Goal: Find specific page/section: Find specific page/section

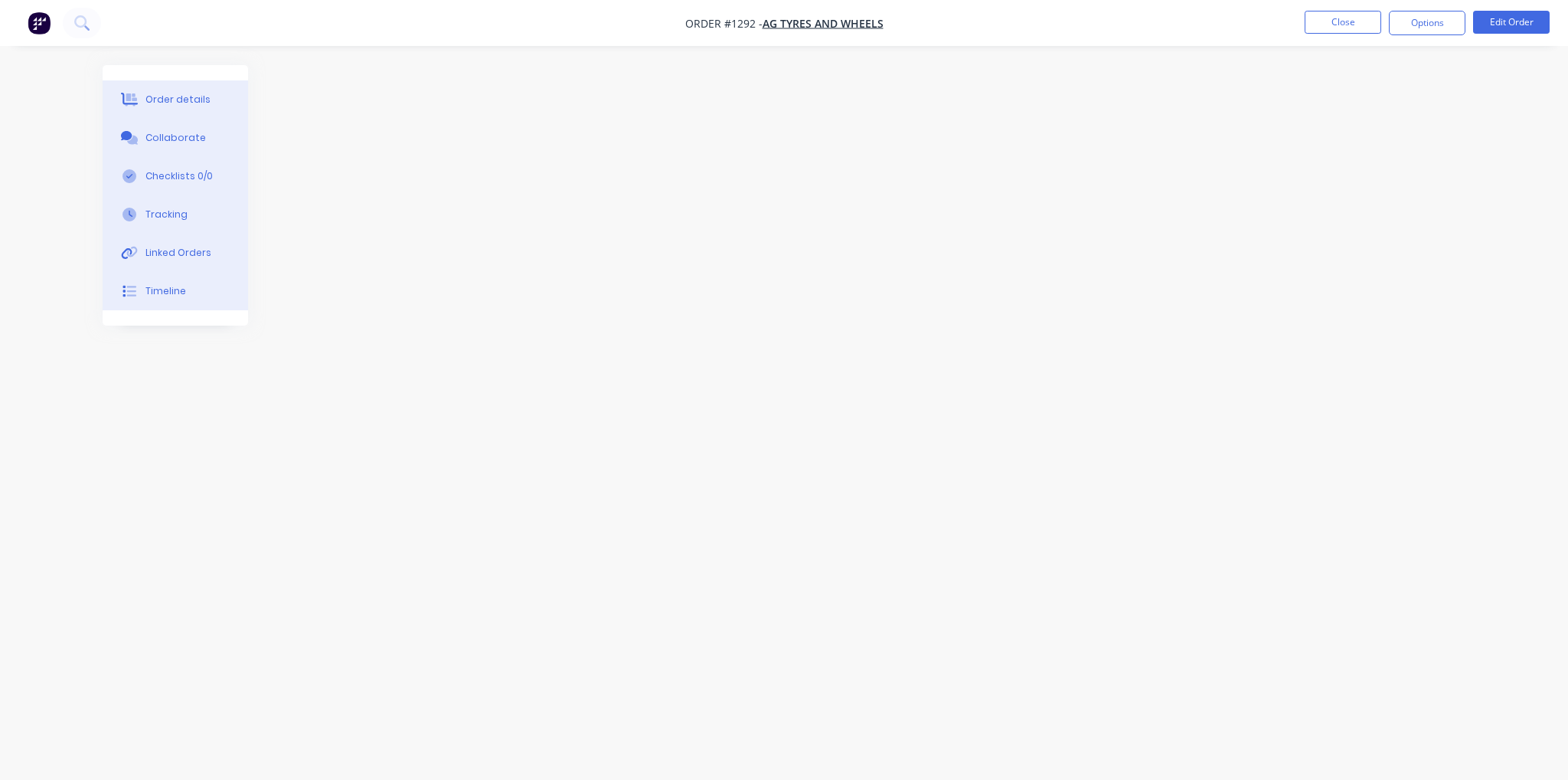
click at [50, 24] on button "button" at bounding box center [39, 23] width 32 height 24
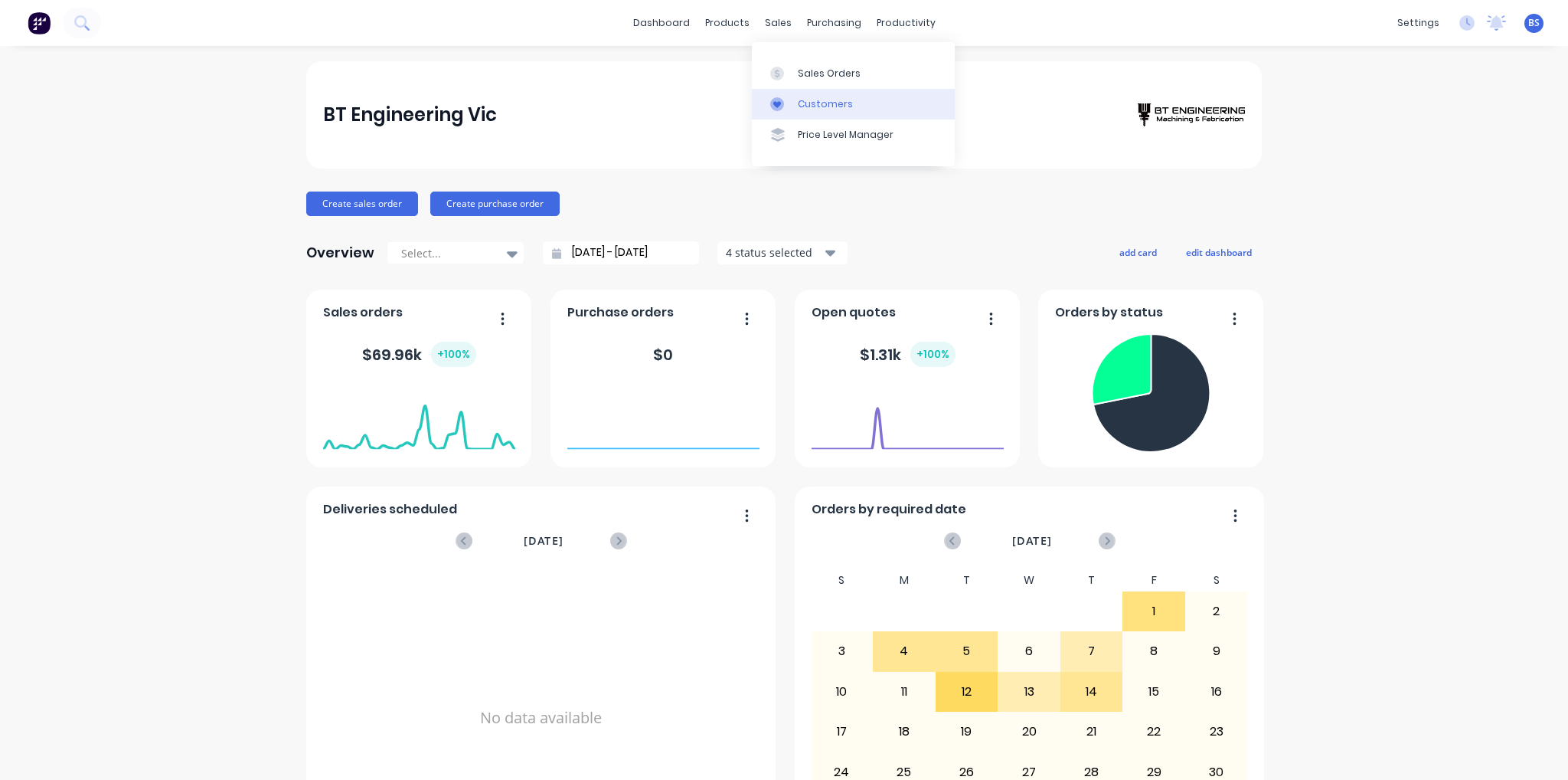
click at [806, 103] on div "Customers" at bounding box center [826, 104] width 56 height 13
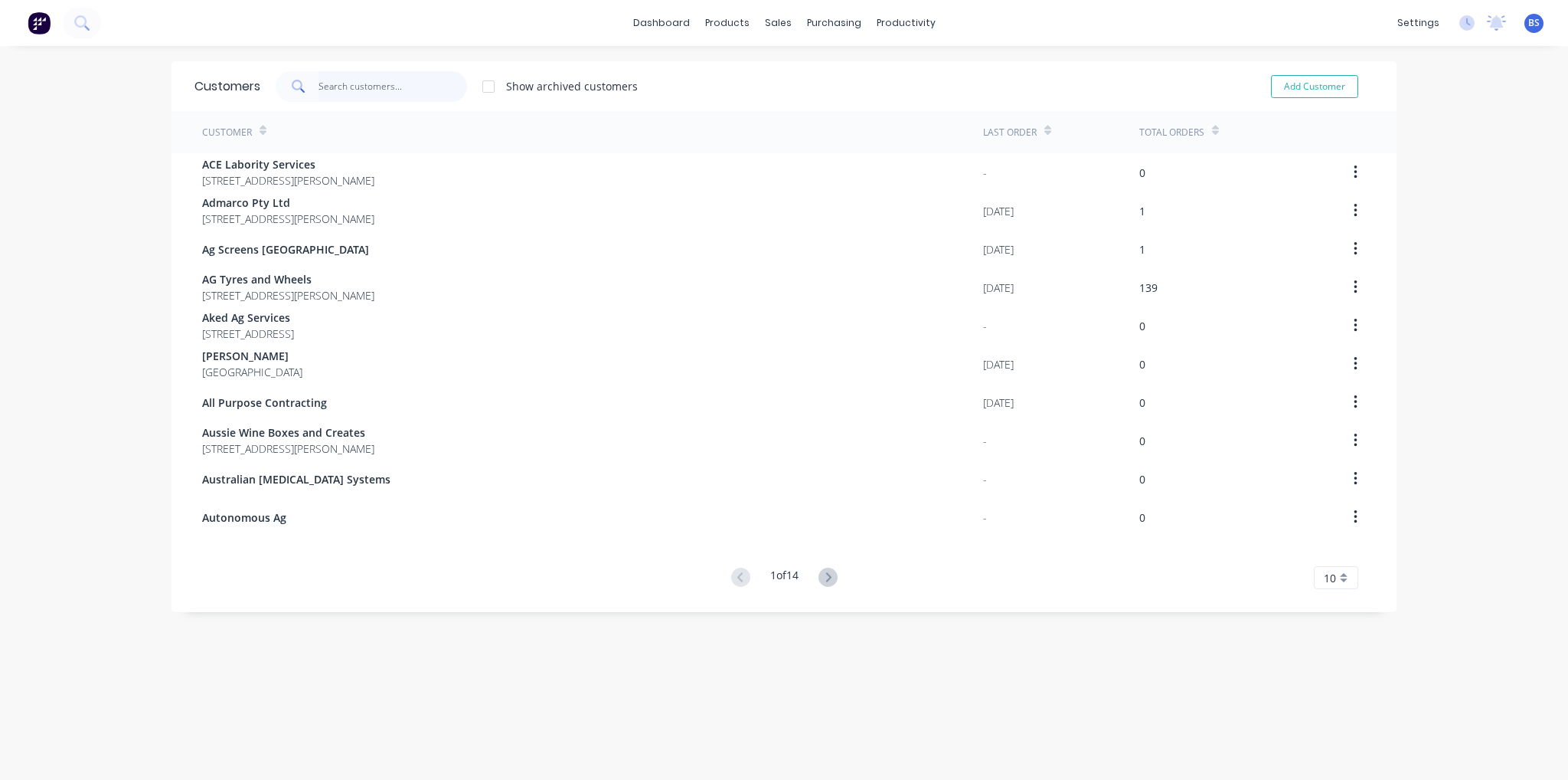
click at [328, 83] on input "text" at bounding box center [394, 87] width 150 height 30
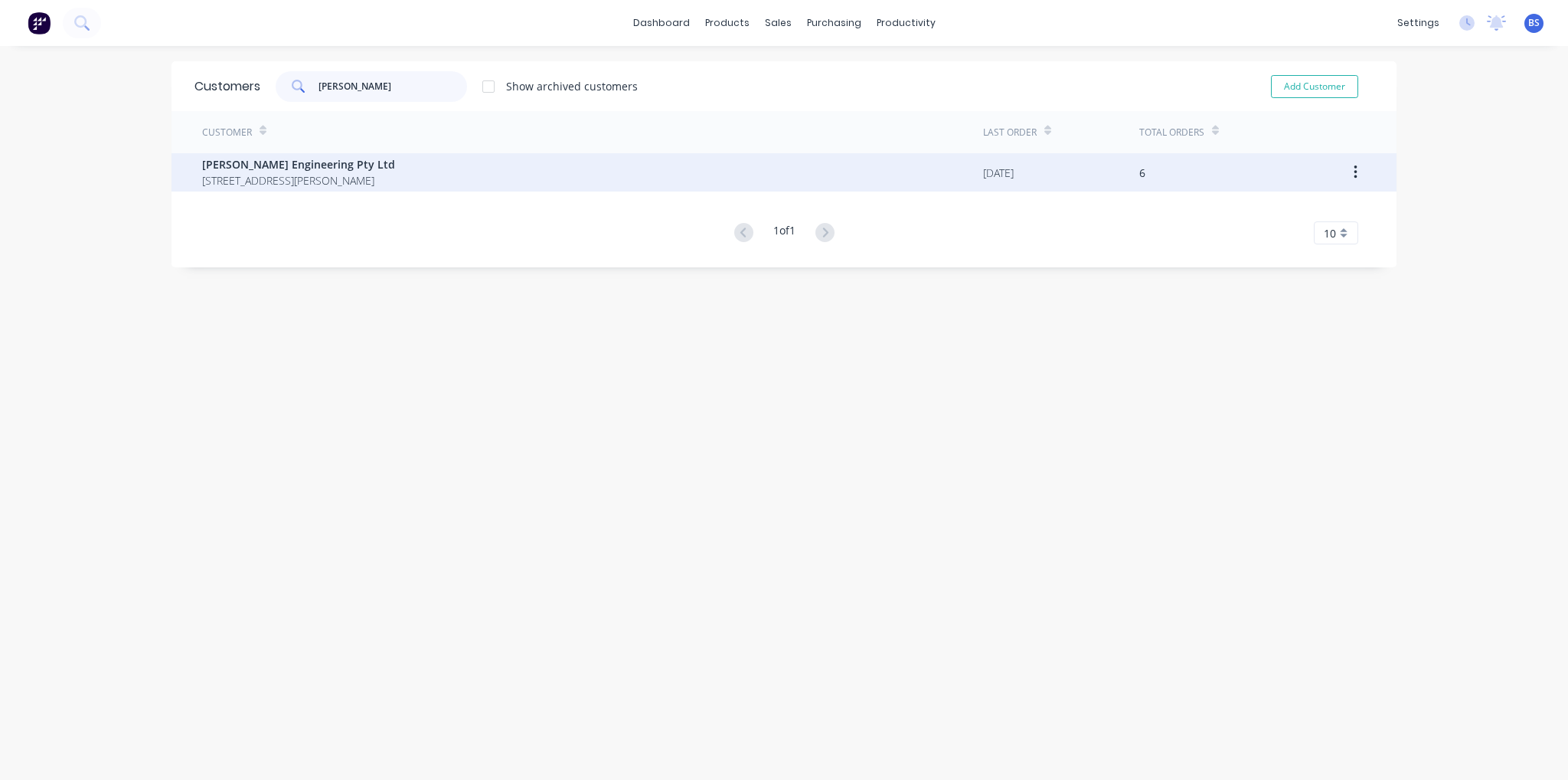
type input "[PERSON_NAME]"
click at [287, 179] on span "[STREET_ADDRESS][PERSON_NAME]" at bounding box center [298, 180] width 193 height 16
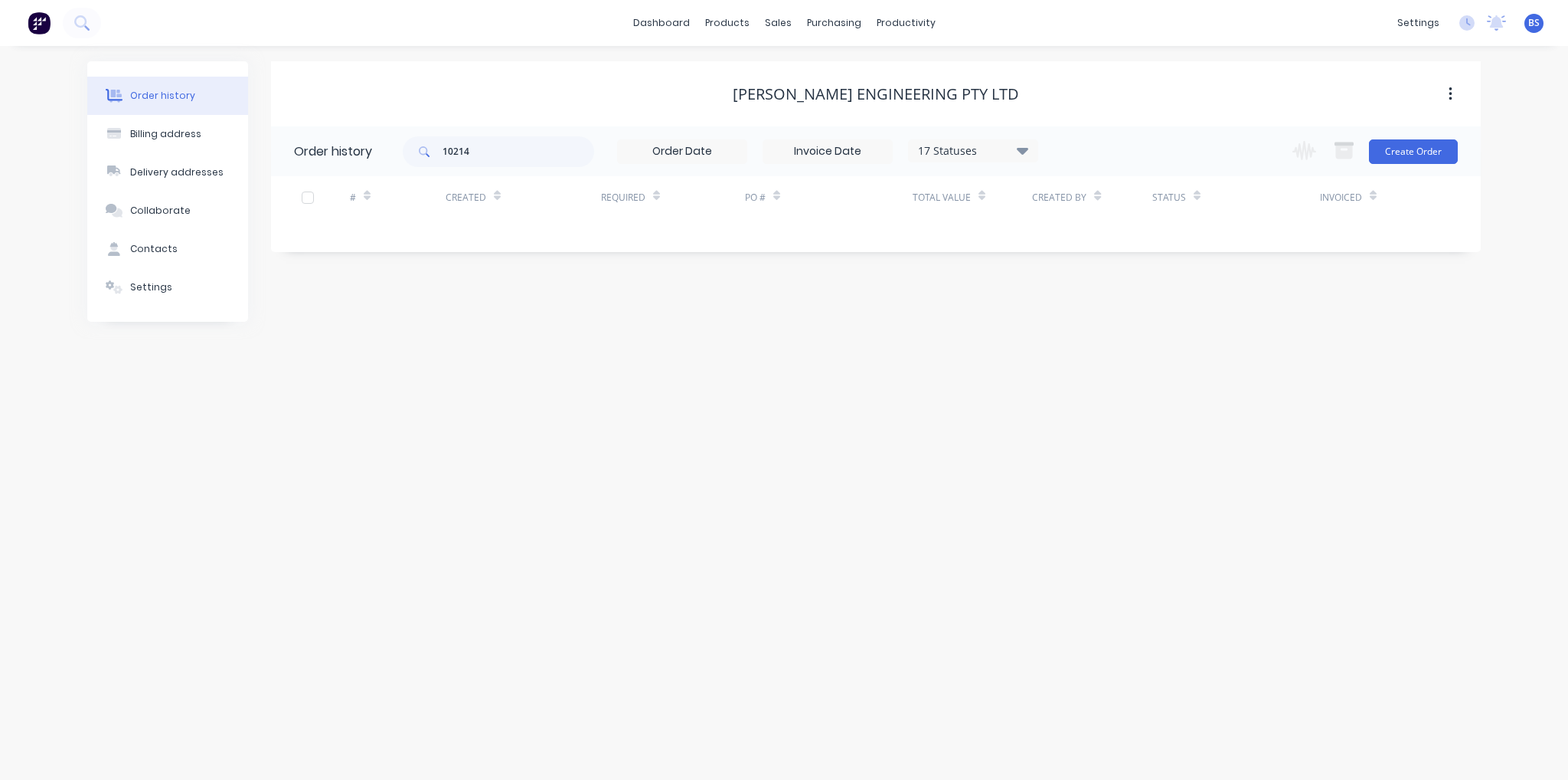
click at [1010, 167] on div "10214 17 Statuses Invoice Status Invoiced Not Invoiced Partial Order Status All…" at bounding box center [721, 151] width 636 height 50
drag, startPoint x: 487, startPoint y: 159, endPoint x: 405, endPoint y: 159, distance: 82.0
click at [405, 159] on div "10214" at bounding box center [499, 151] width 192 height 30
click at [500, 329] on div "Order history Billing address Delivery addresses Collaborate Contacts Settings …" at bounding box center [784, 413] width 1568 height 734
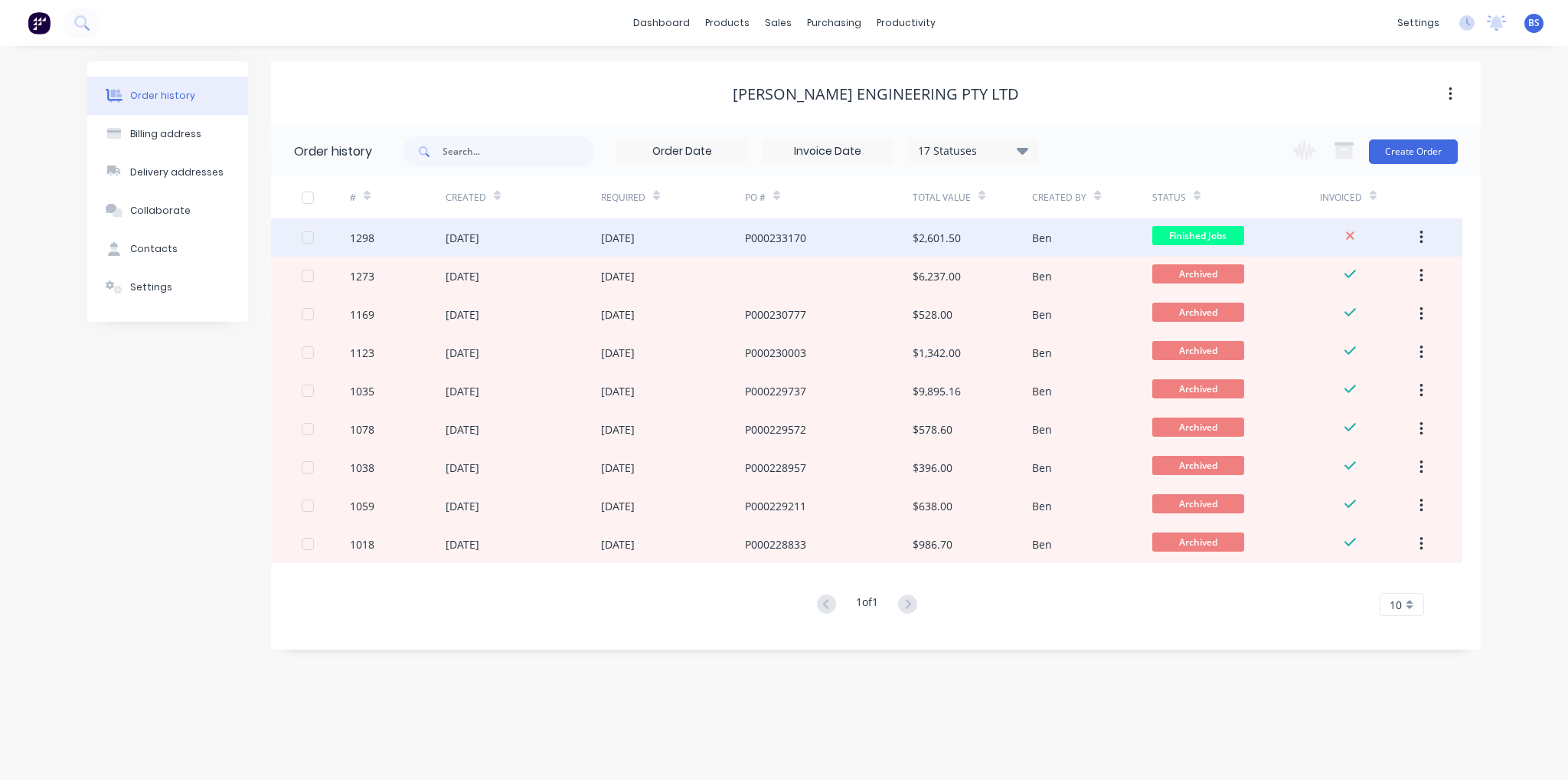
click at [521, 233] on div "[DATE]" at bounding box center [523, 237] width 156 height 39
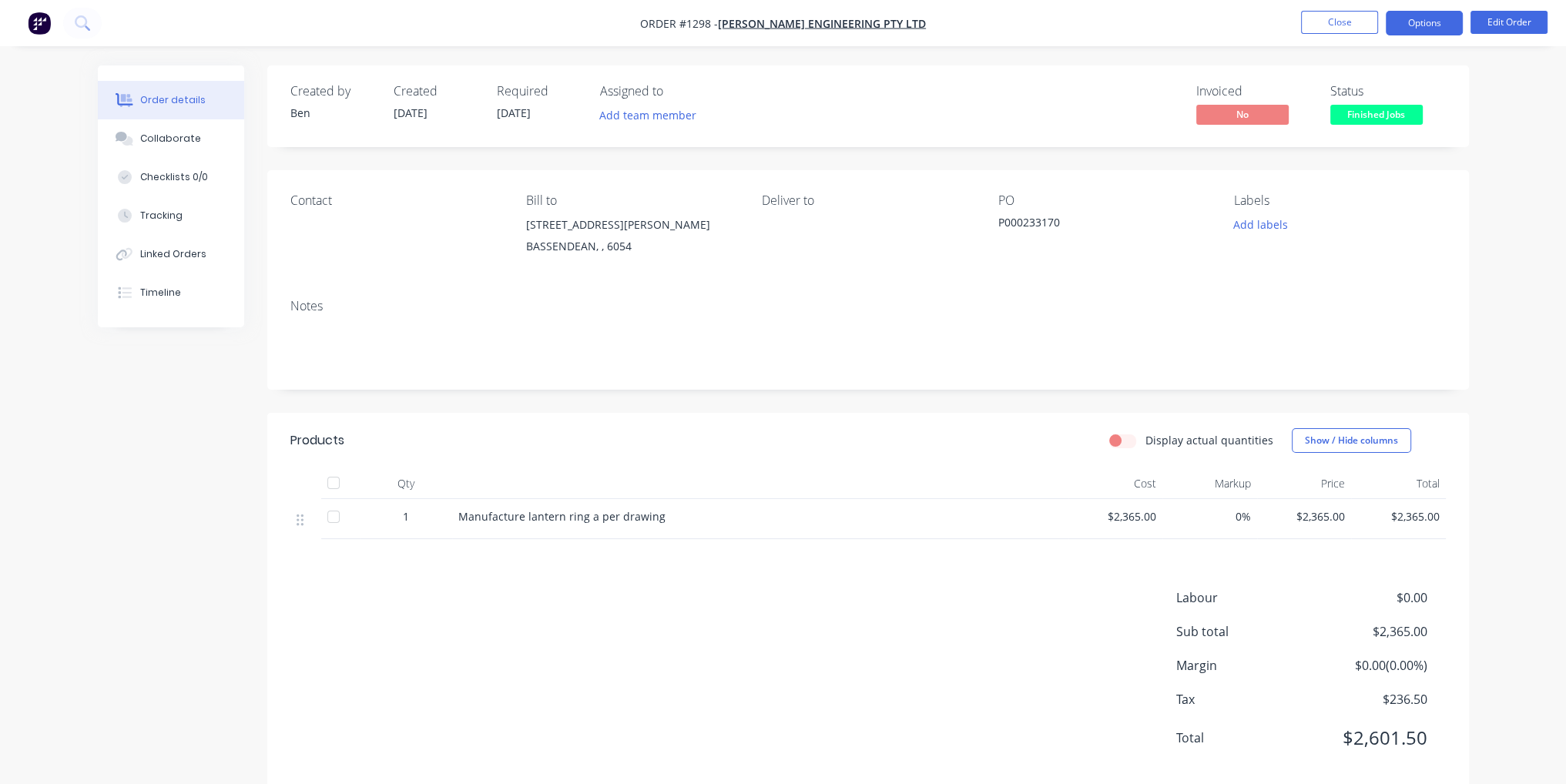
click at [1428, 22] on button "Options" at bounding box center [1424, 23] width 77 height 25
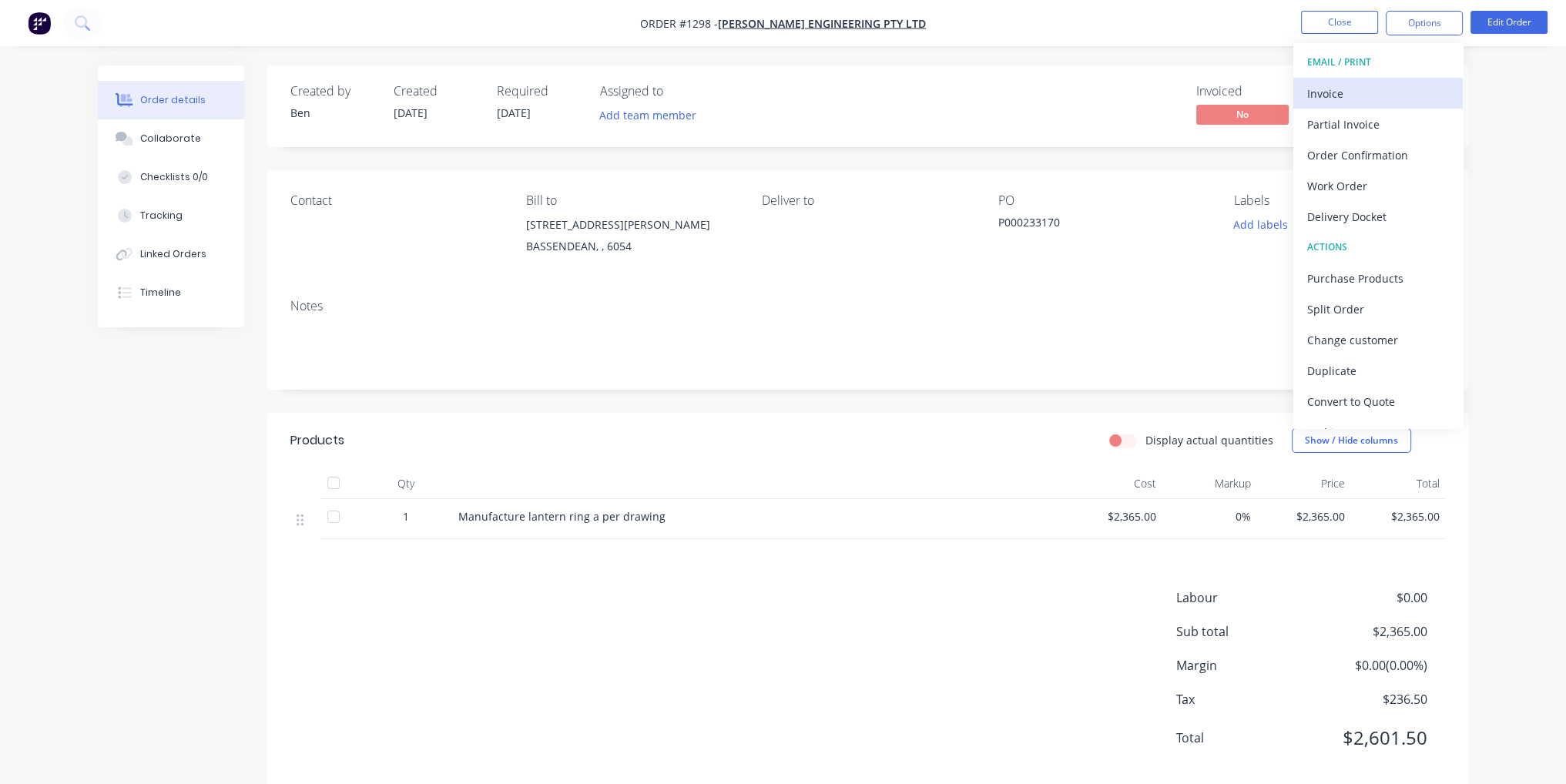
click at [1395, 95] on div "Invoice" at bounding box center [1377, 93] width 141 height 22
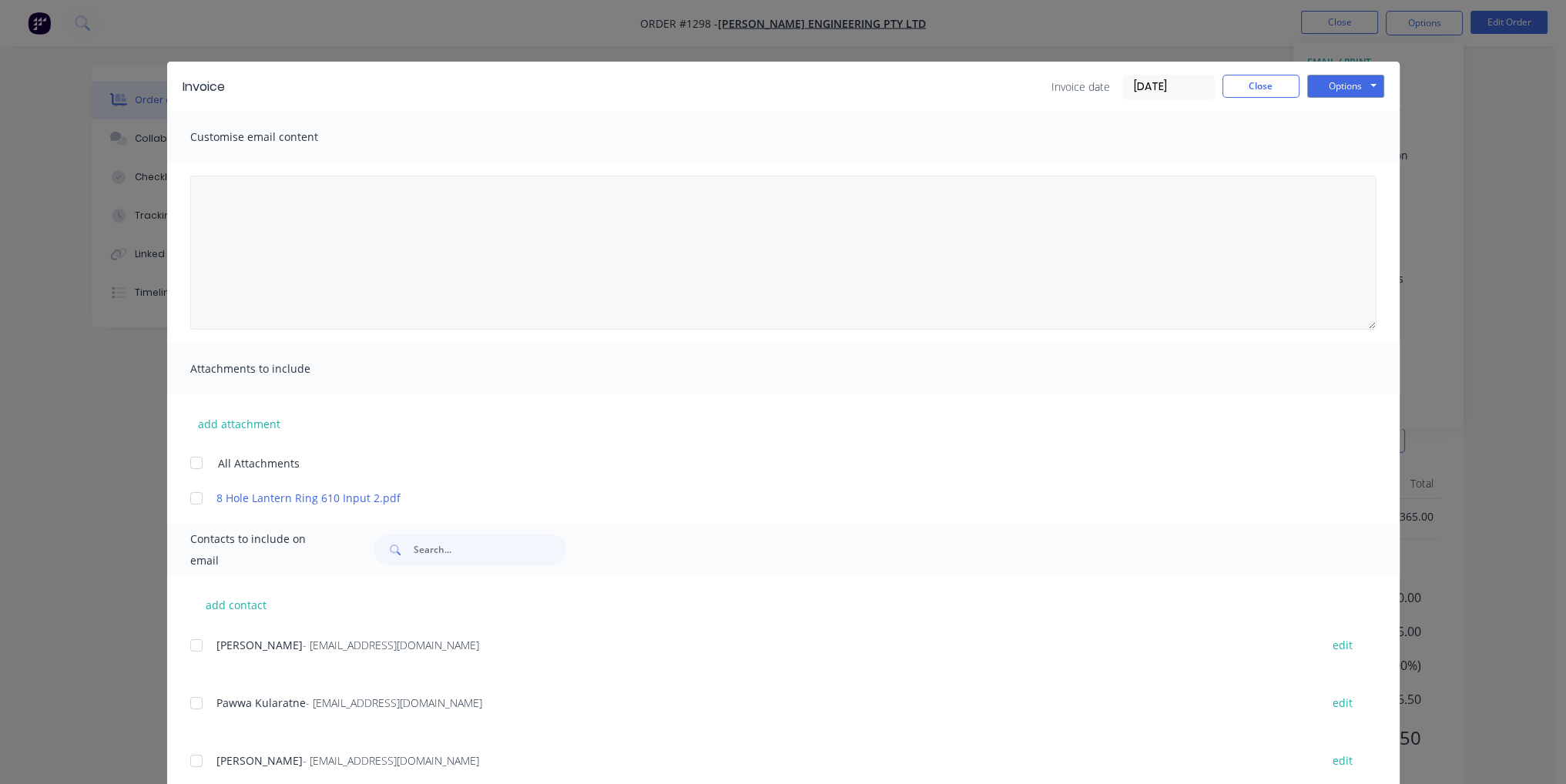
scroll to position [161, 0]
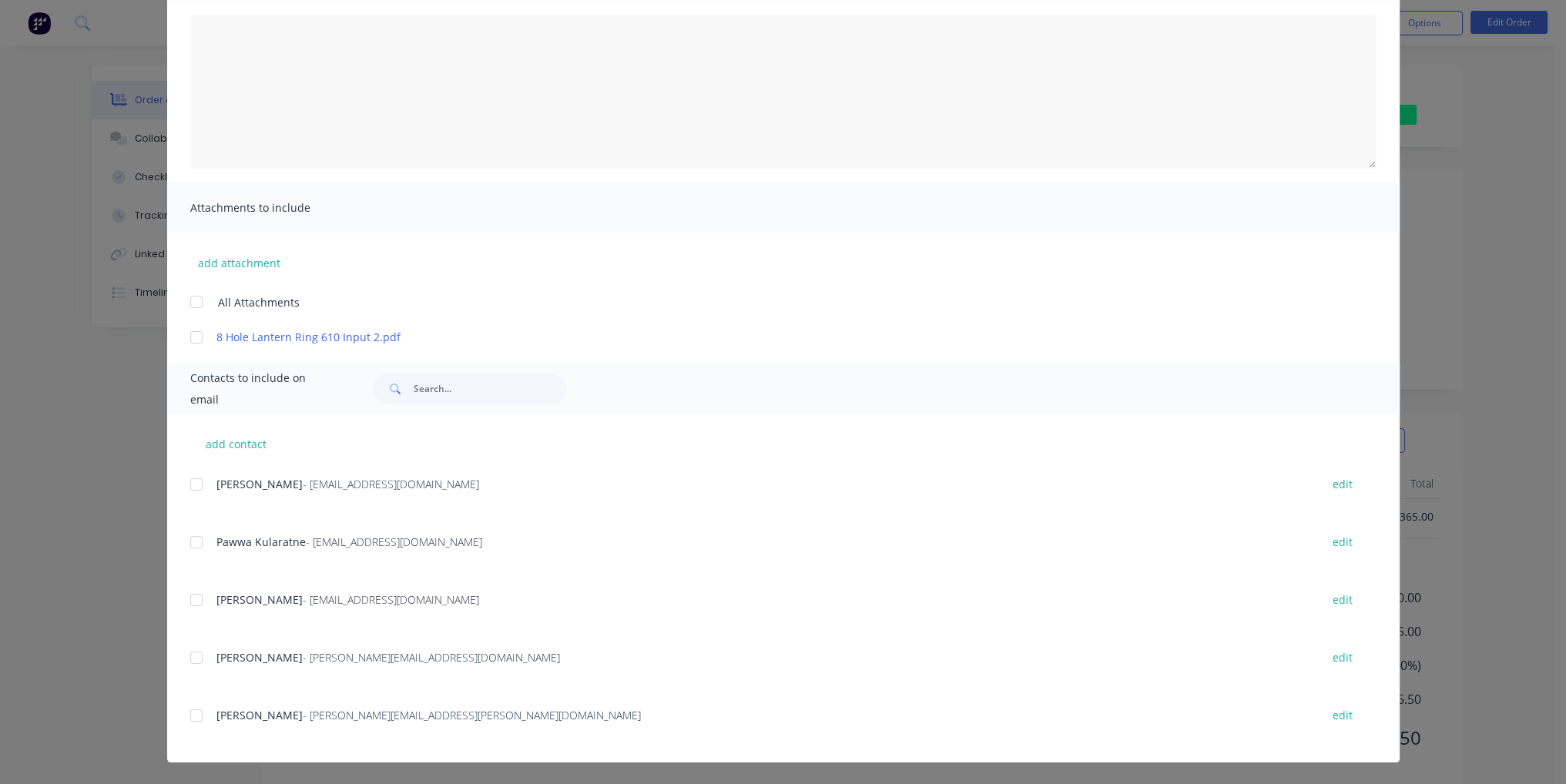
click at [187, 600] on div at bounding box center [196, 600] width 30 height 30
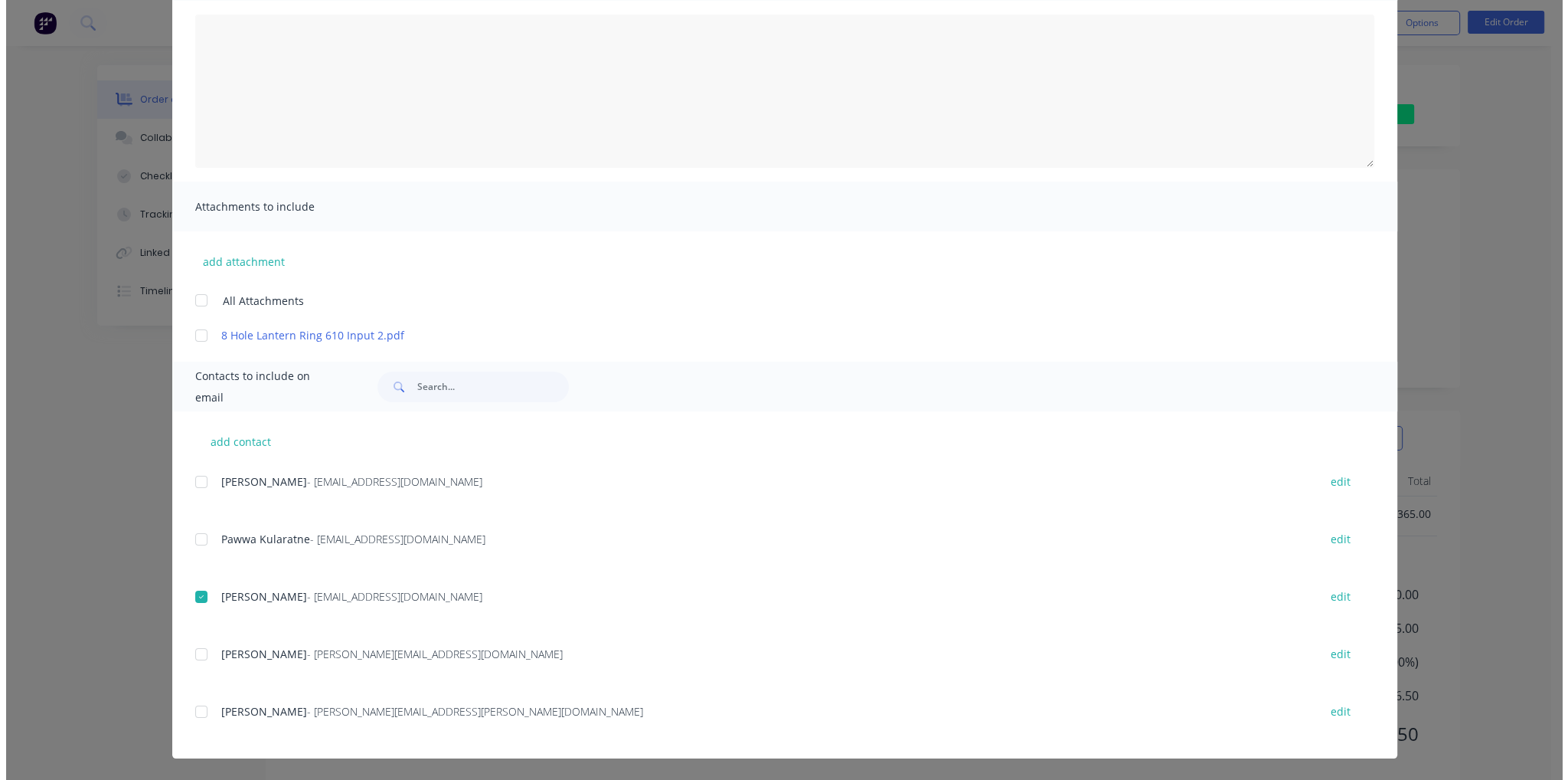
scroll to position [0, 0]
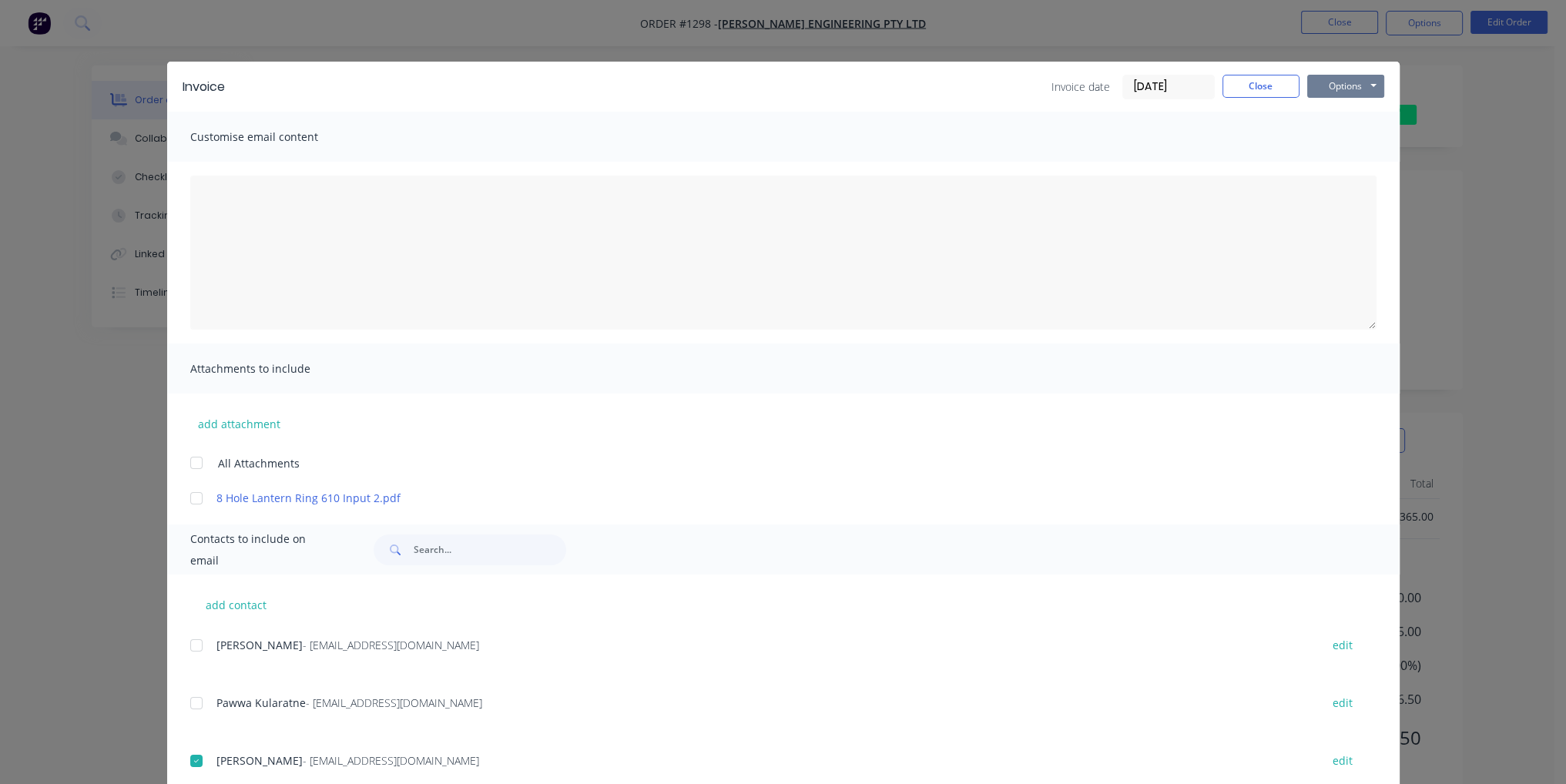
click at [1344, 90] on button "Options" at bounding box center [1345, 85] width 77 height 23
click at [1351, 164] on button "Email" at bounding box center [1356, 164] width 99 height 25
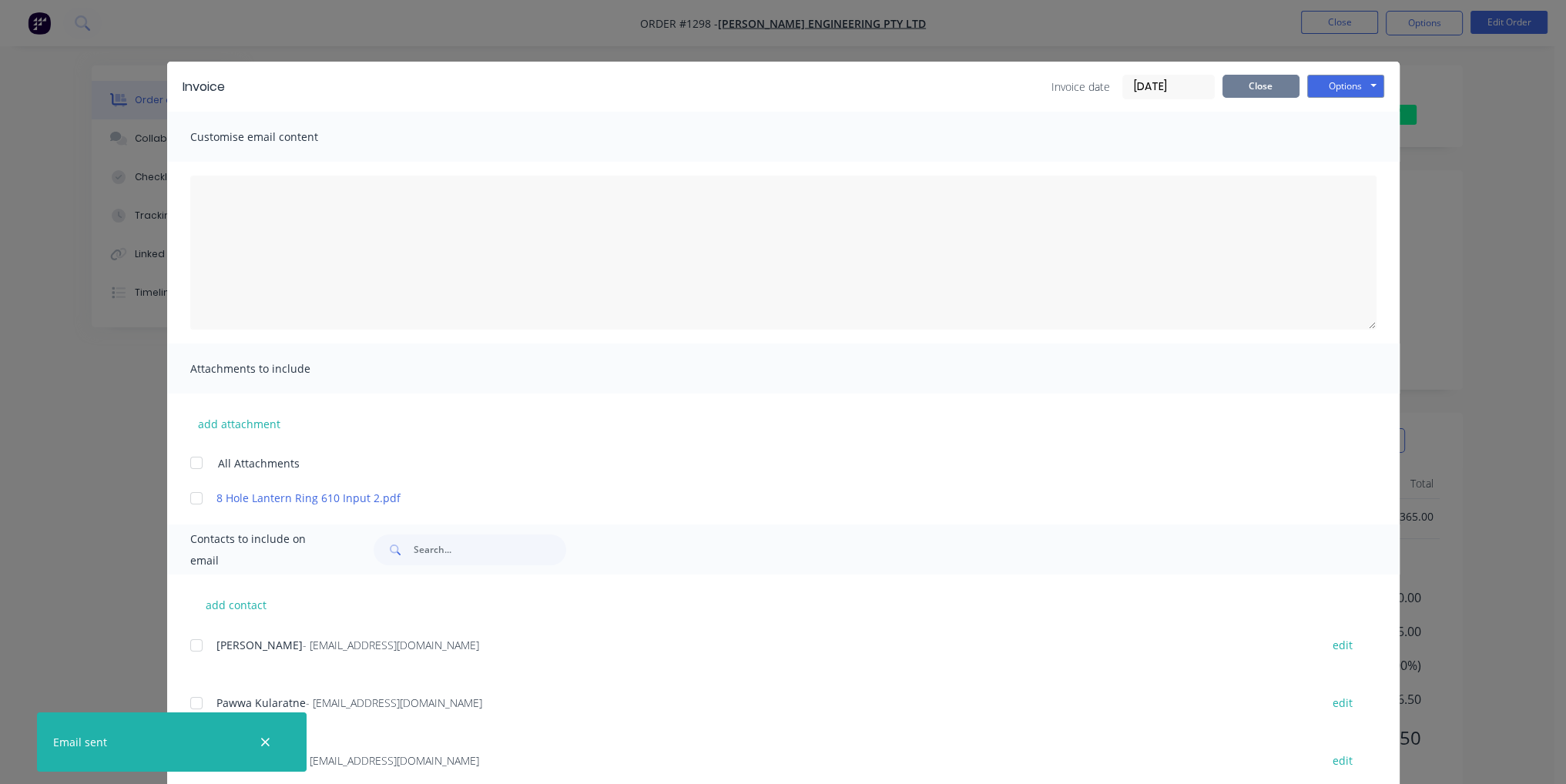
click at [1282, 79] on button "Close" at bounding box center [1261, 85] width 77 height 23
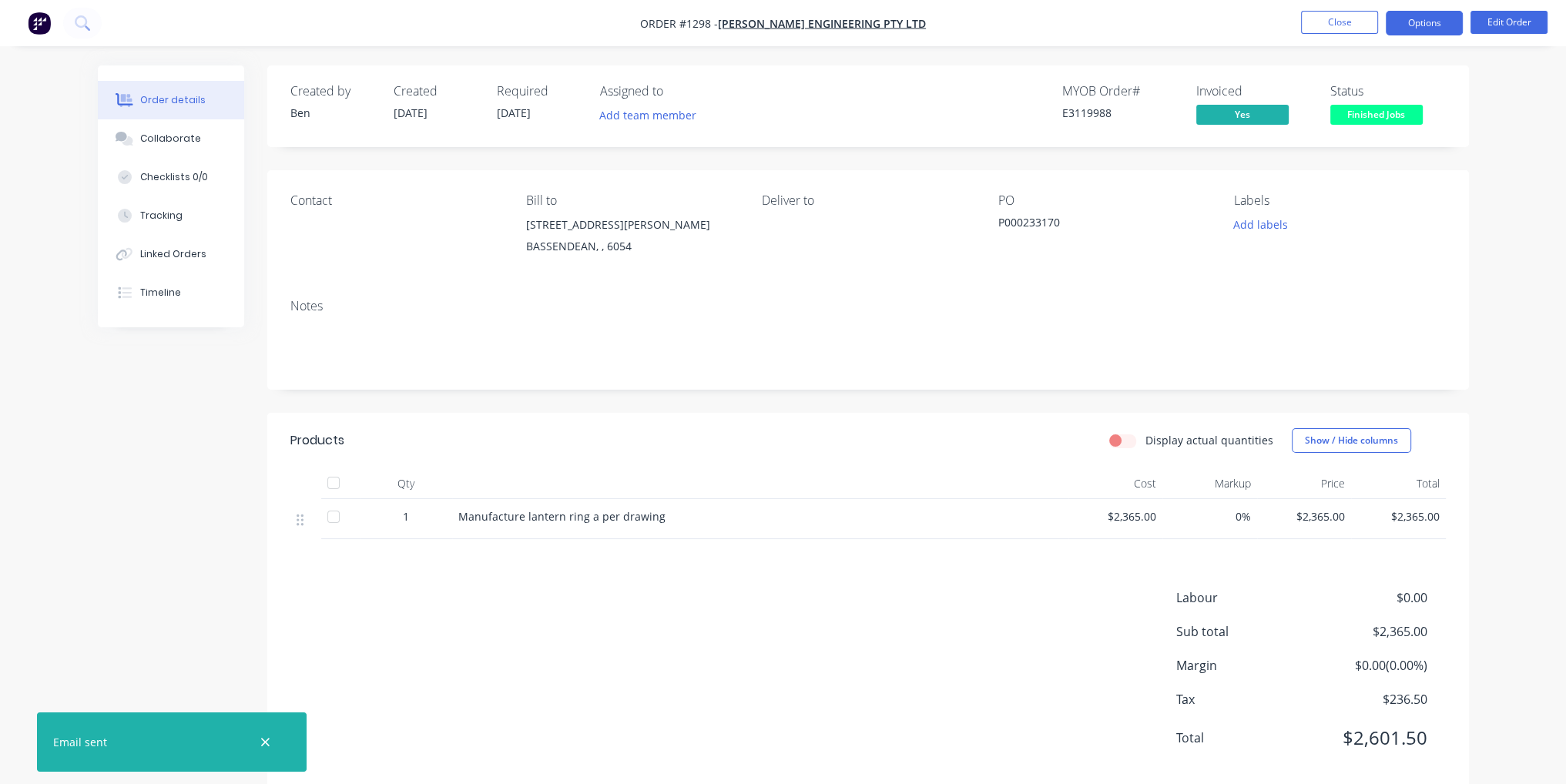
click at [1453, 21] on button "Options" at bounding box center [1424, 23] width 77 height 25
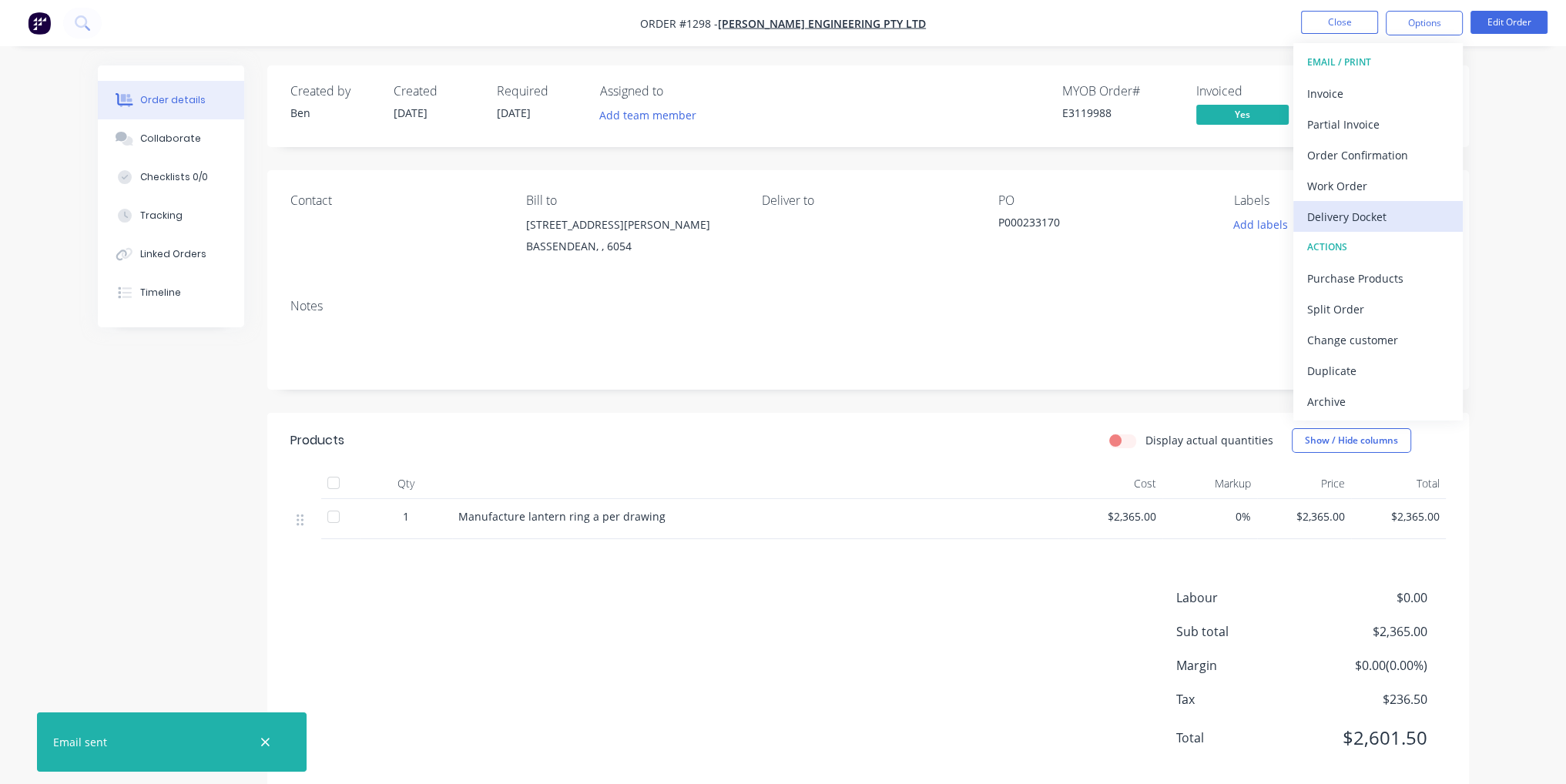
click at [1420, 227] on div "Delivery Docket" at bounding box center [1377, 217] width 141 height 22
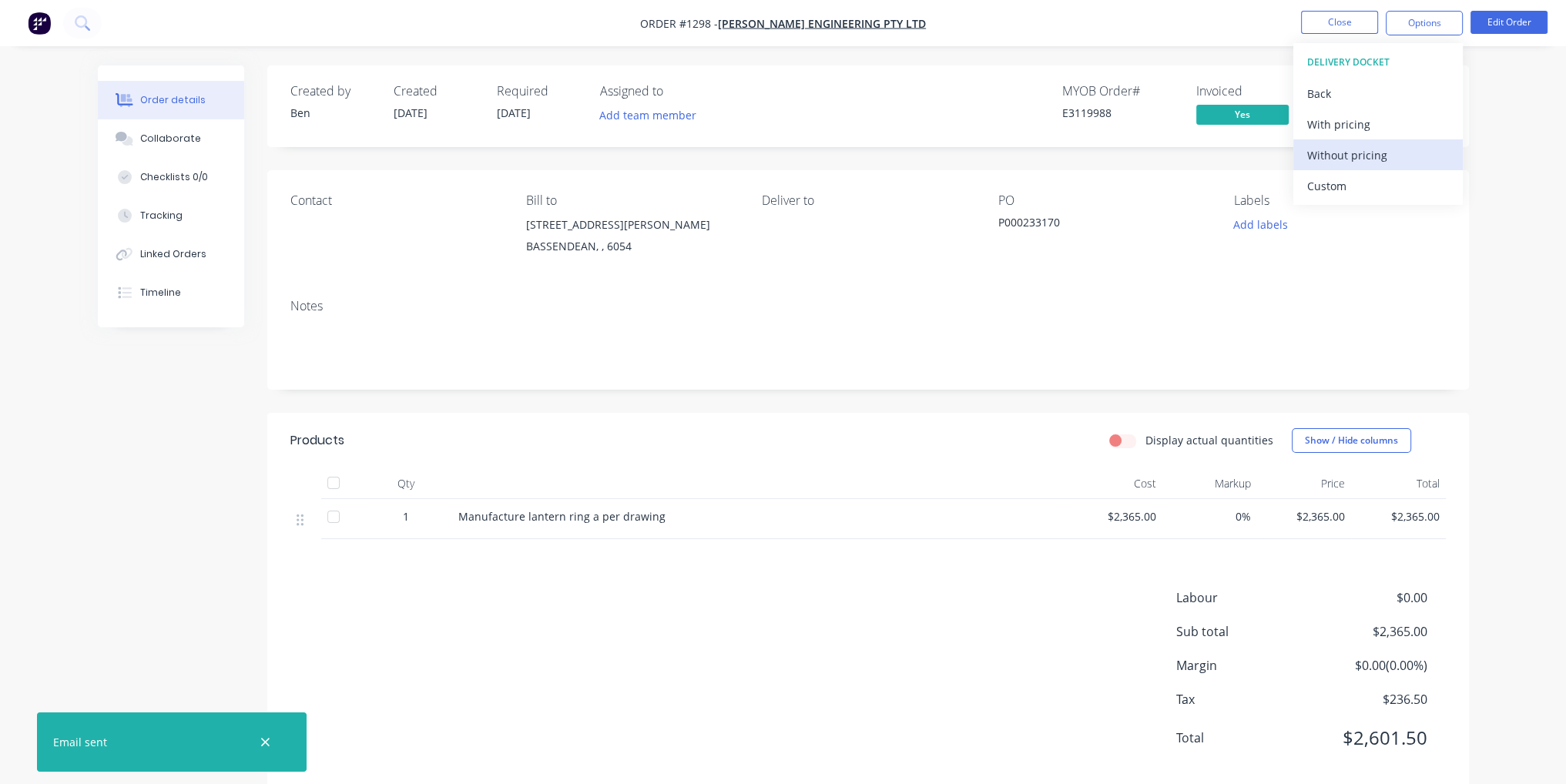
click at [1412, 154] on div "Without pricing" at bounding box center [1377, 155] width 141 height 22
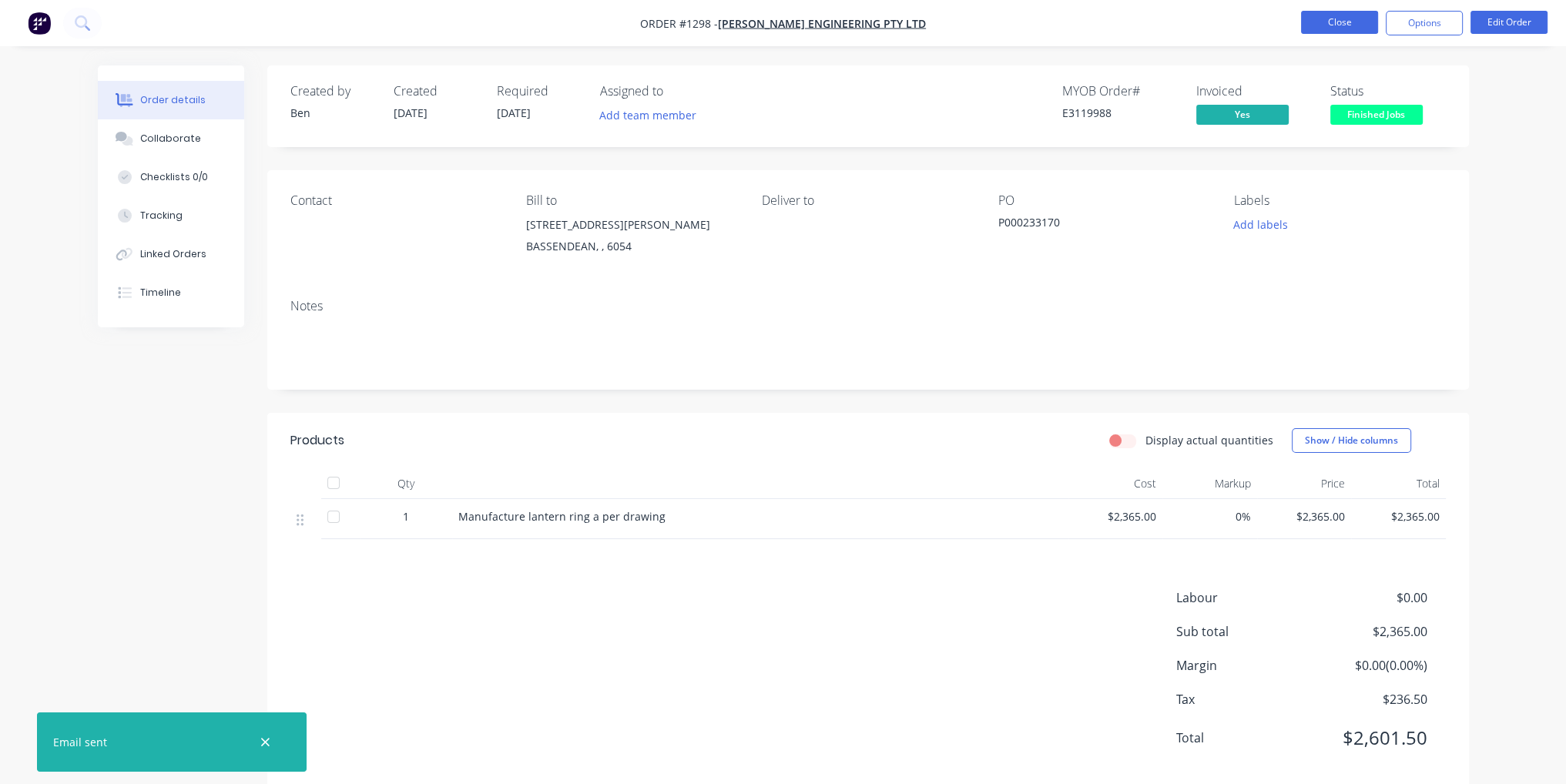
click at [1338, 31] on button "Close" at bounding box center [1338, 22] width 77 height 23
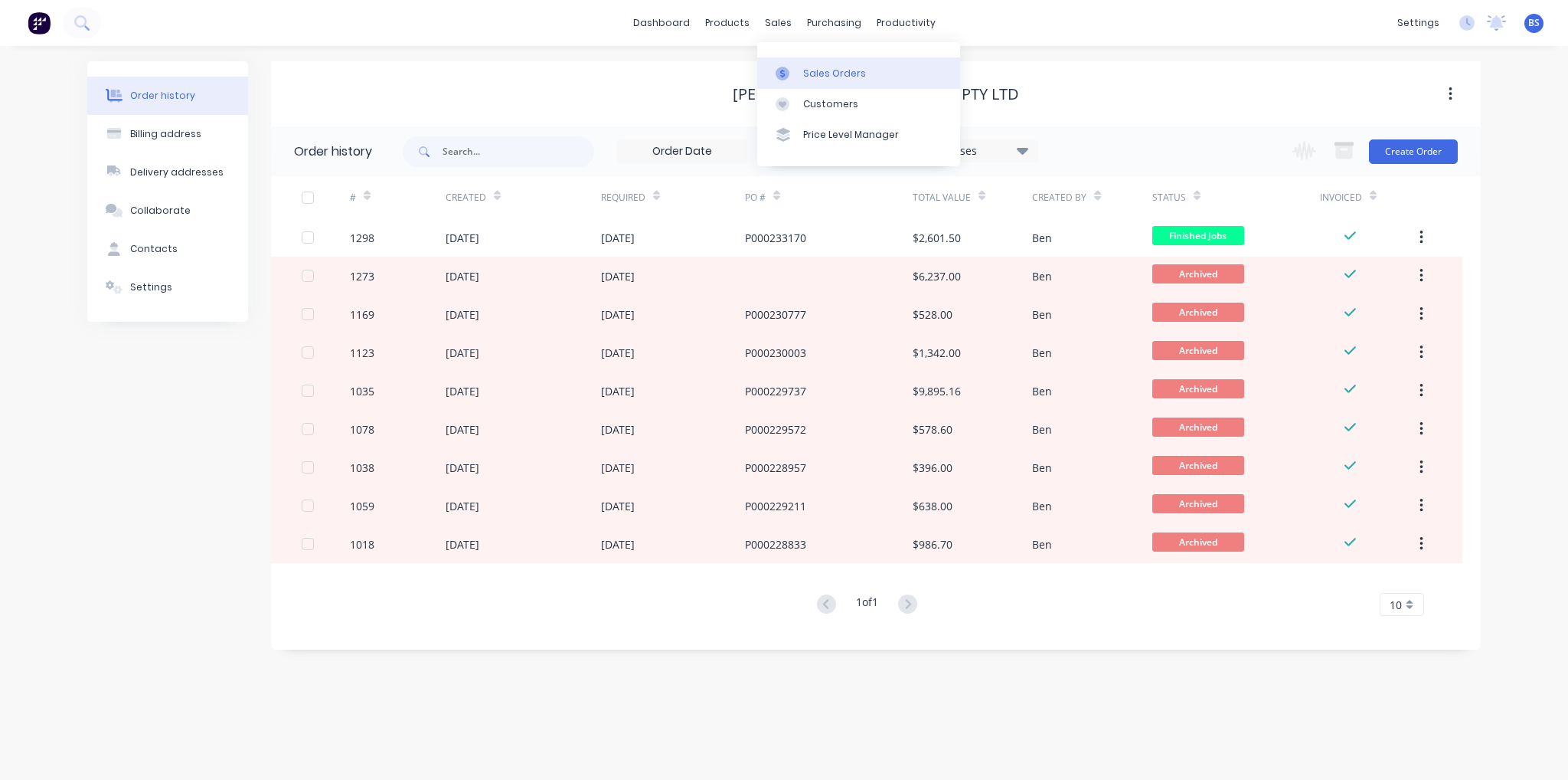
click at [821, 75] on div "Sales Orders" at bounding box center [834, 73] width 63 height 13
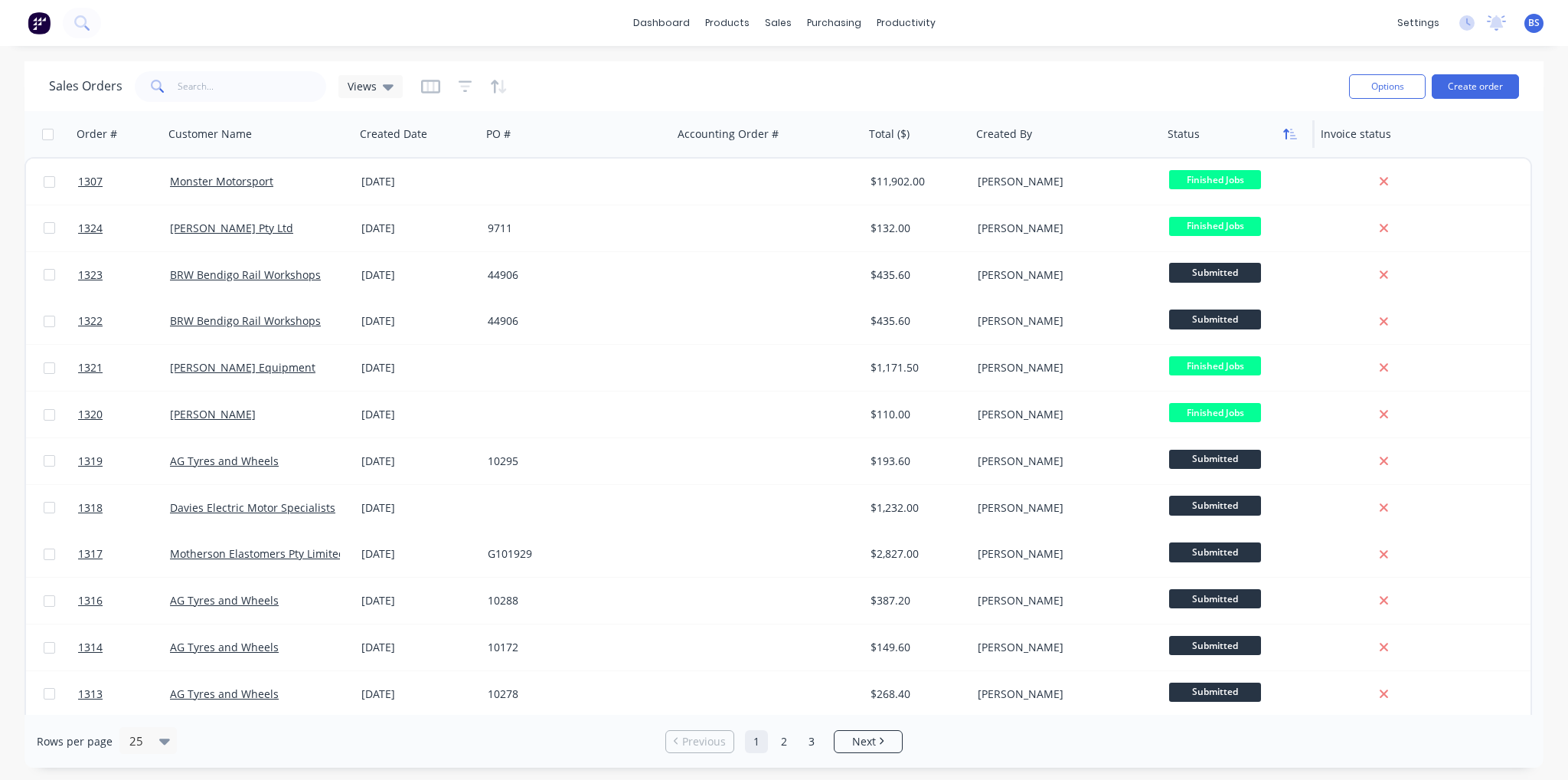
click at [1286, 141] on button "button" at bounding box center [1290, 134] width 23 height 23
